Goal: Information Seeking & Learning: Learn about a topic

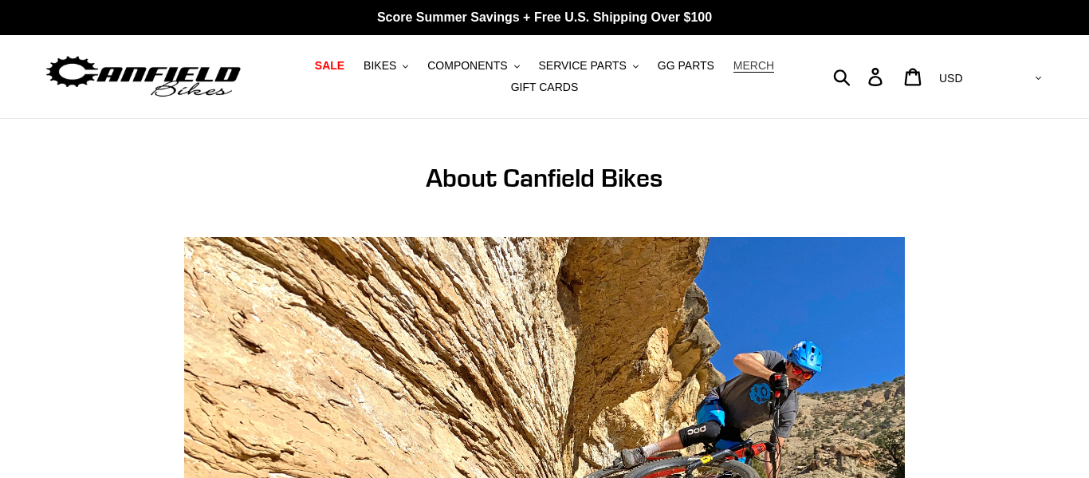
click at [736, 70] on span "MERCH" at bounding box center [753, 66] width 41 height 14
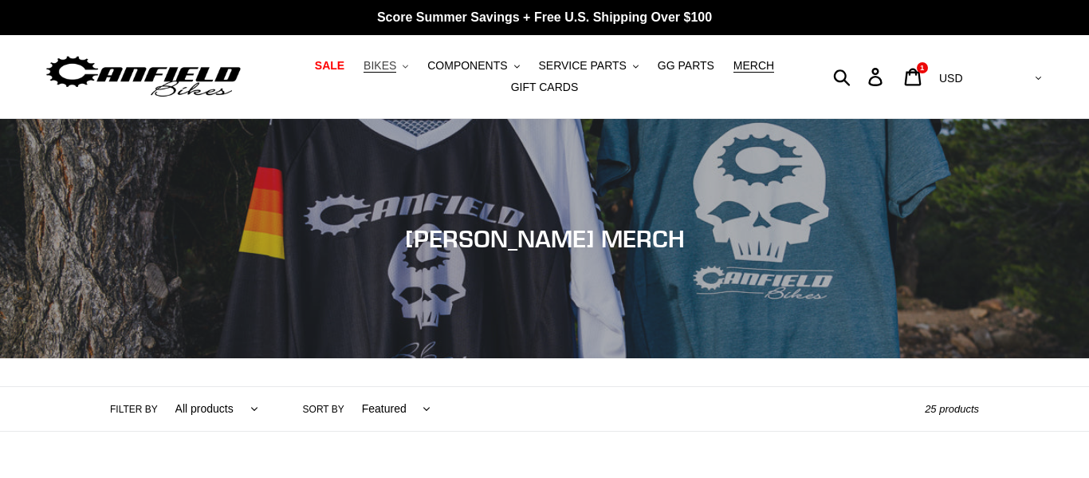
click at [396, 62] on span "BIKES" at bounding box center [380, 66] width 33 height 14
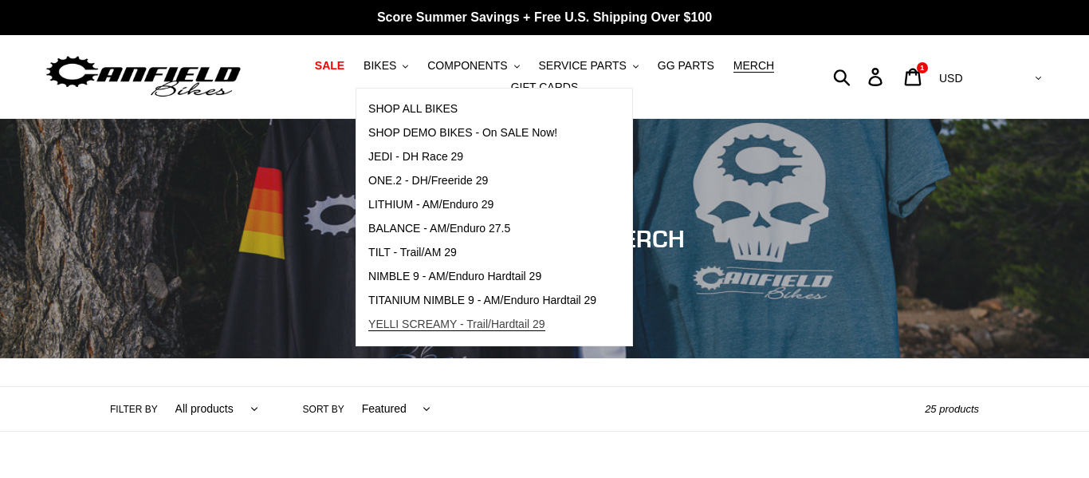
click at [409, 327] on span "YELLI SCREAMY - Trail/Hardtail 29" at bounding box center [456, 324] width 177 height 14
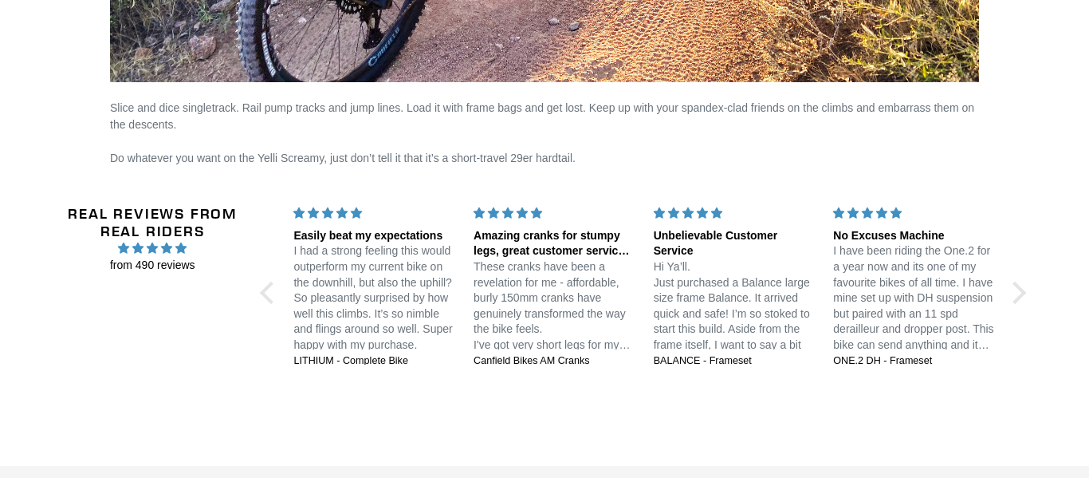
scroll to position [3197, 0]
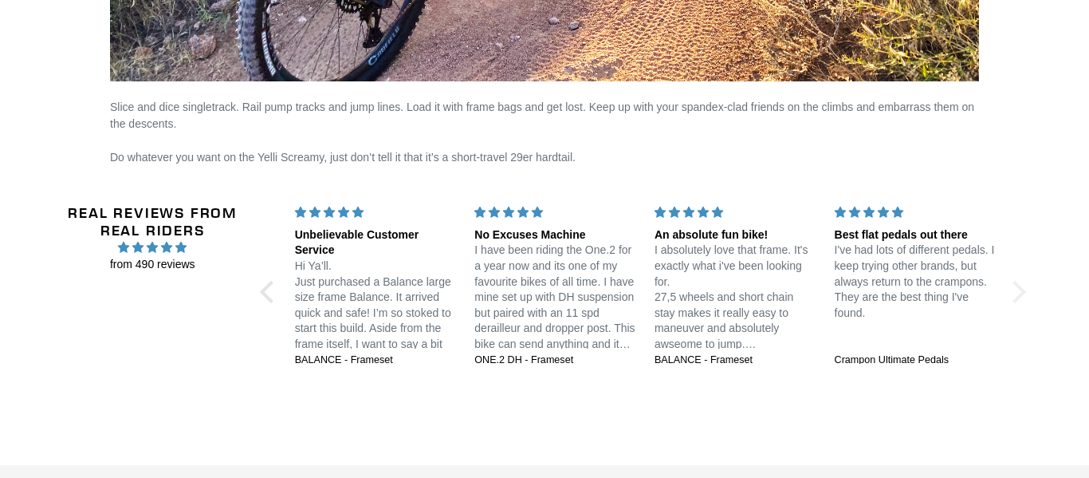
click at [1015, 300] on div at bounding box center [1015, 292] width 22 height 22
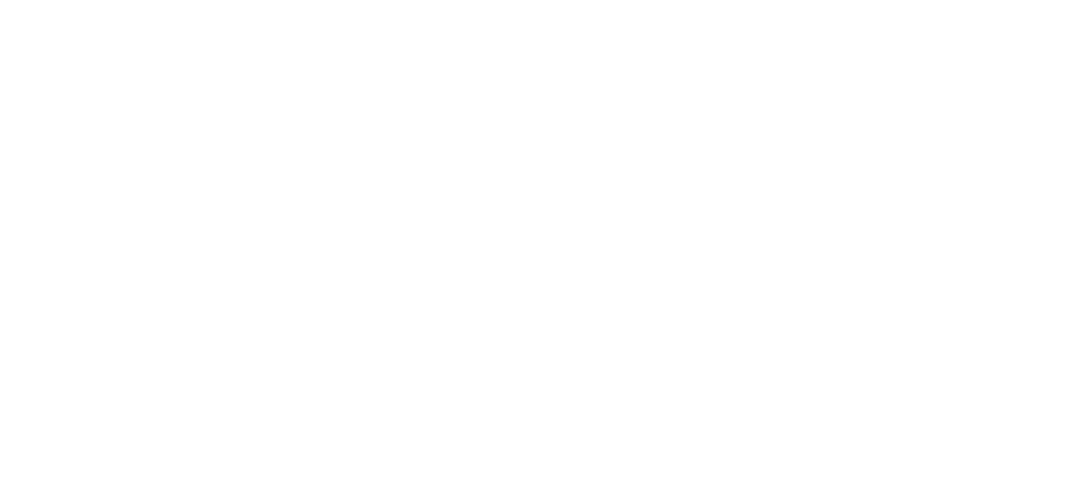
scroll to position [1684, 0]
